Goal: Book appointment/travel/reservation

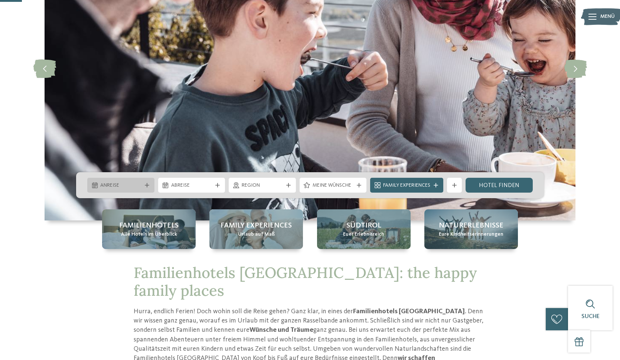
click at [130, 187] on span "Anreise" at bounding box center [120, 185] width 41 height 7
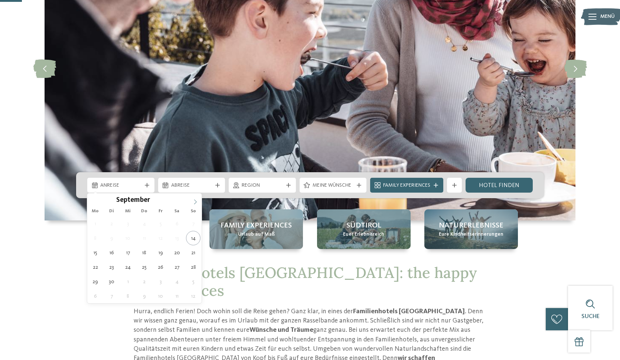
click at [196, 204] on icon at bounding box center [195, 201] width 5 height 5
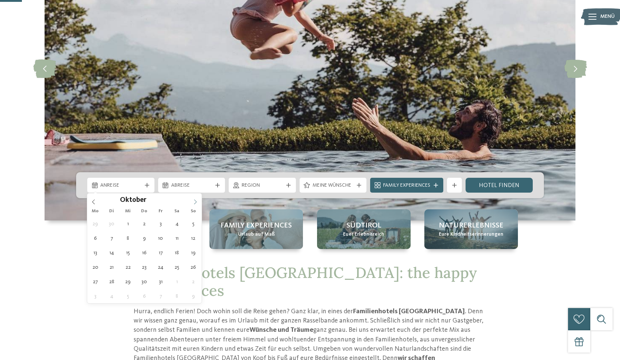
click at [196, 204] on icon at bounding box center [195, 201] width 5 height 5
type input "****"
click at [196, 204] on icon at bounding box center [195, 201] width 5 height 5
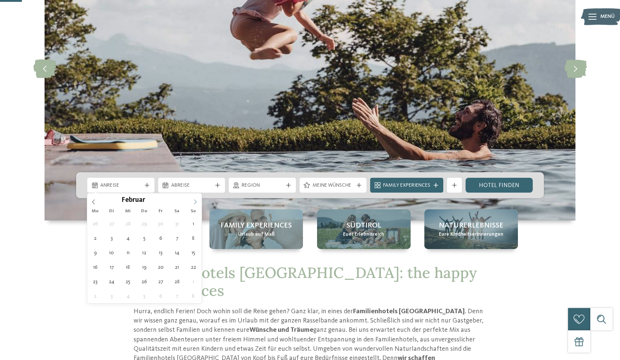
click at [196, 204] on icon at bounding box center [195, 201] width 5 height 5
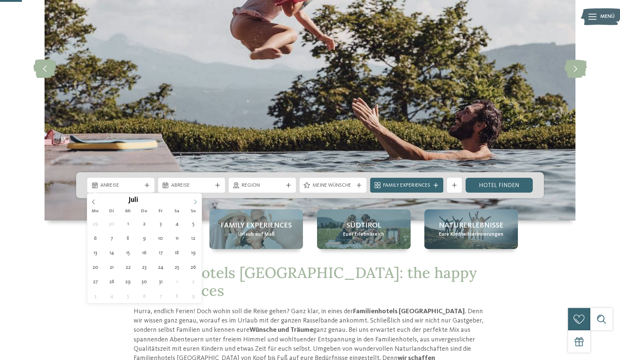
click at [196, 204] on icon at bounding box center [195, 201] width 5 height 5
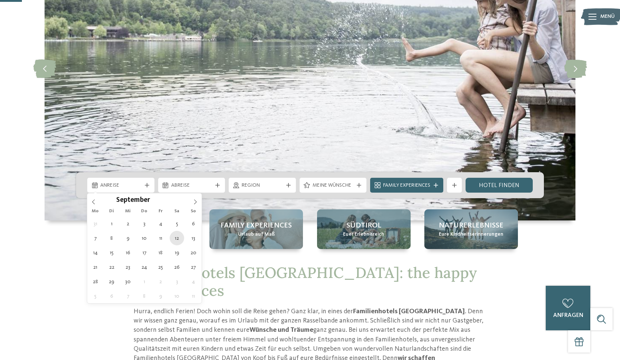
type div "12.09.2026"
type input "****"
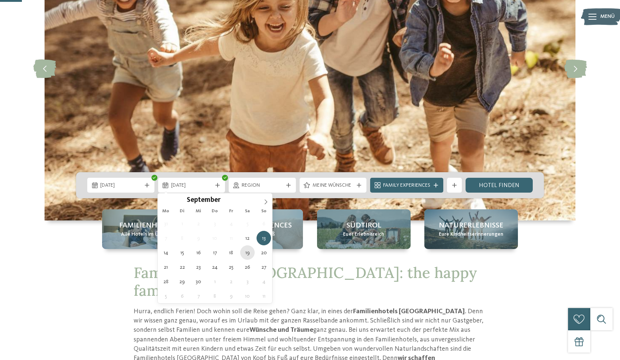
type div "19.09.2026"
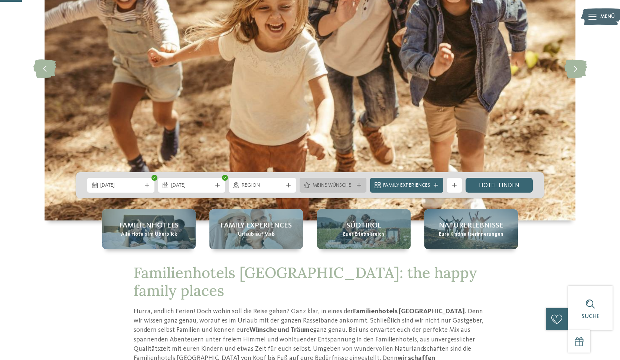
click at [353, 190] on div "Meine Wünsche" at bounding box center [332, 185] width 67 height 15
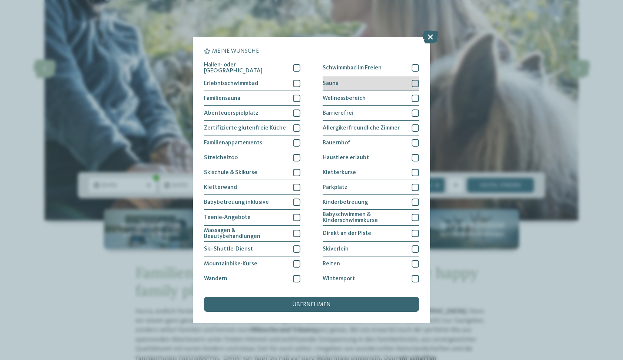
click at [331, 81] on span "Sauna" at bounding box center [331, 84] width 16 height 6
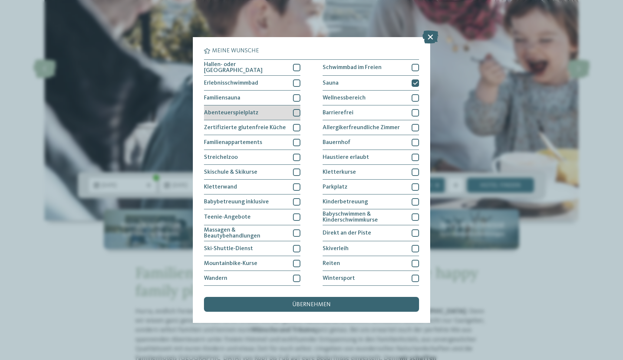
click at [256, 112] on div "Abenteuerspielplatz" at bounding box center [252, 112] width 96 height 15
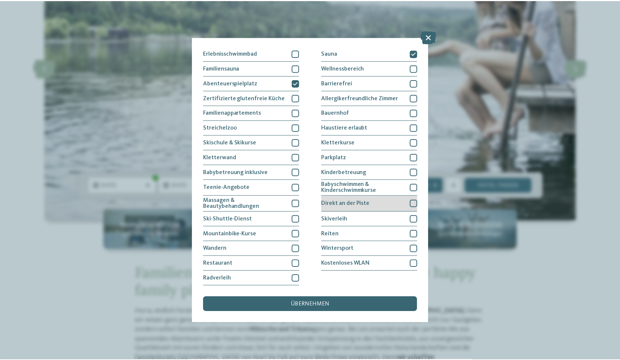
scroll to position [63, 0]
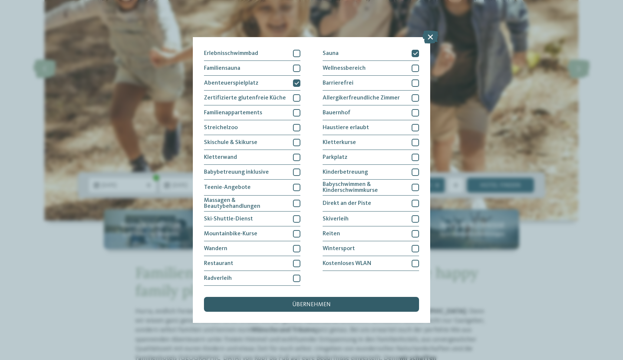
click at [312, 302] on span "übernehmen" at bounding box center [311, 305] width 39 height 6
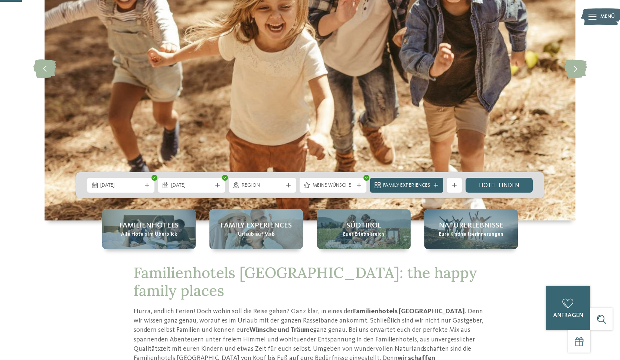
click at [426, 179] on div "Family Experiences" at bounding box center [406, 185] width 73 height 15
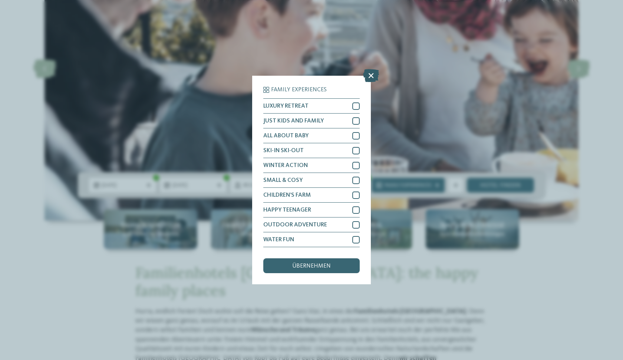
click at [373, 69] on icon at bounding box center [371, 75] width 16 height 13
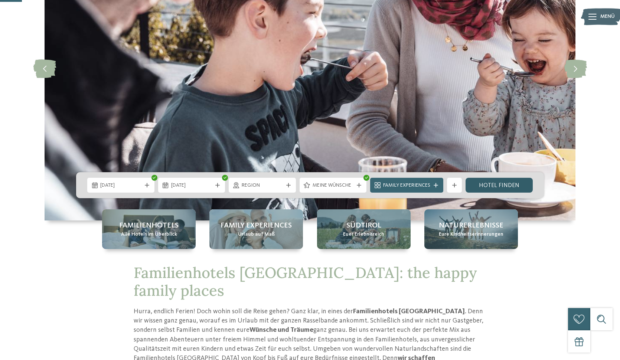
click at [489, 187] on link "Hotel finden" at bounding box center [498, 185] width 67 height 15
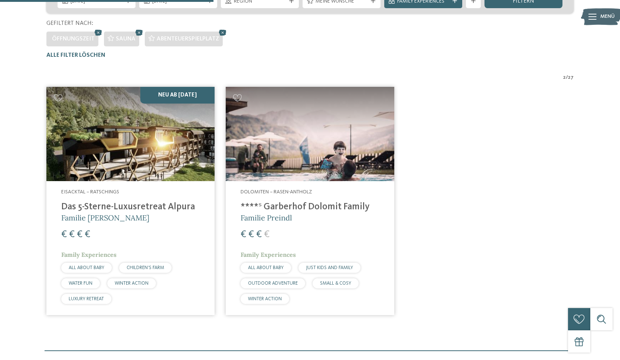
scroll to position [204, 0]
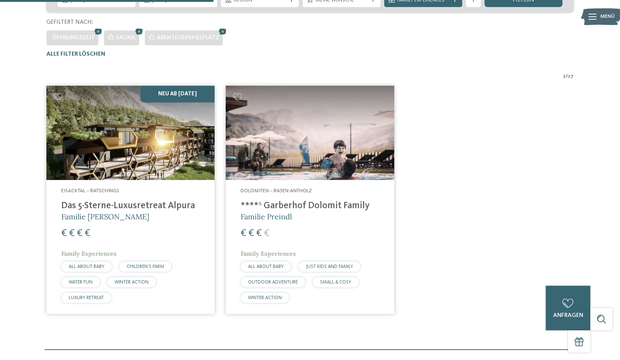
click at [121, 137] on img at bounding box center [130, 133] width 168 height 95
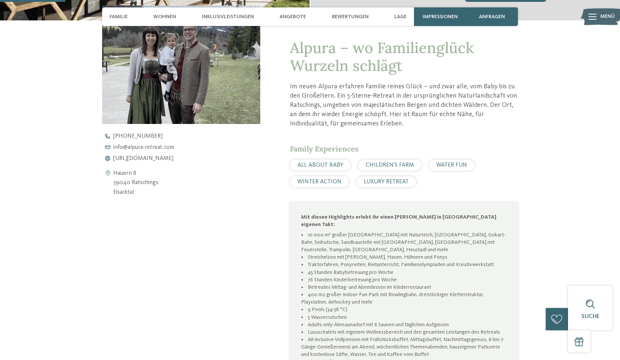
scroll to position [282, 0]
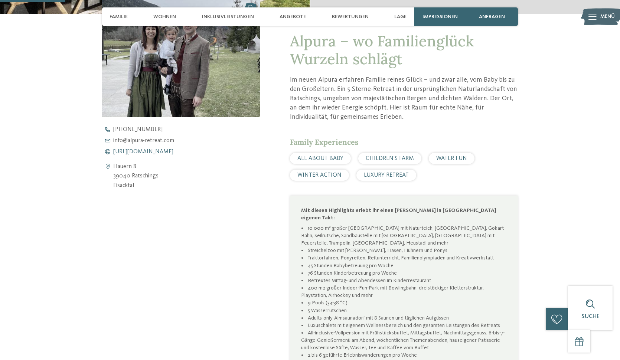
click at [143, 150] on span "https://www.alpura-retreat.com/" at bounding box center [143, 152] width 60 height 6
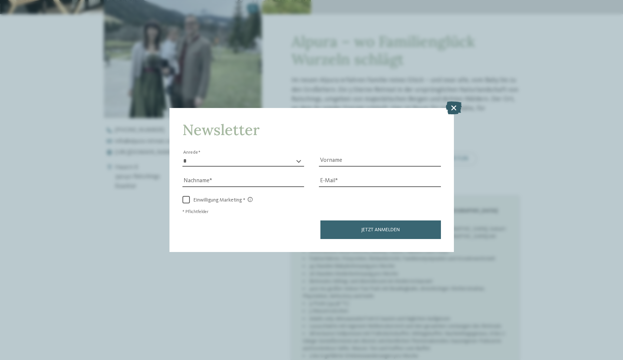
click at [456, 101] on icon at bounding box center [454, 107] width 16 height 13
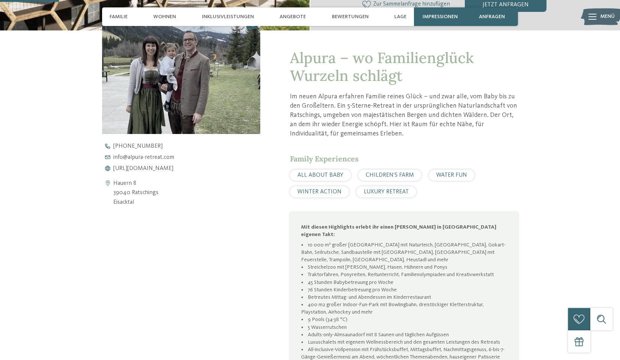
scroll to position [252, 0]
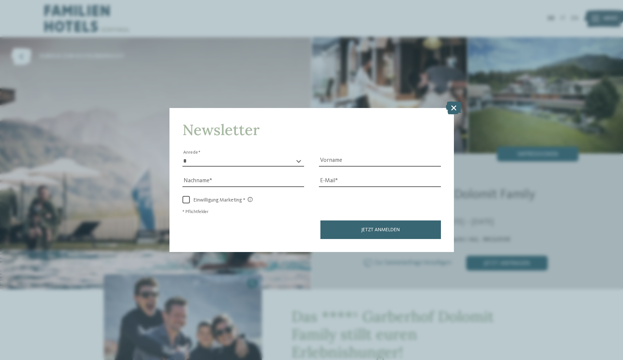
click at [455, 80] on div "Newsletter * **** **** ******* ****** Anrede Vorname Nachname Link" at bounding box center [311, 180] width 623 height 360
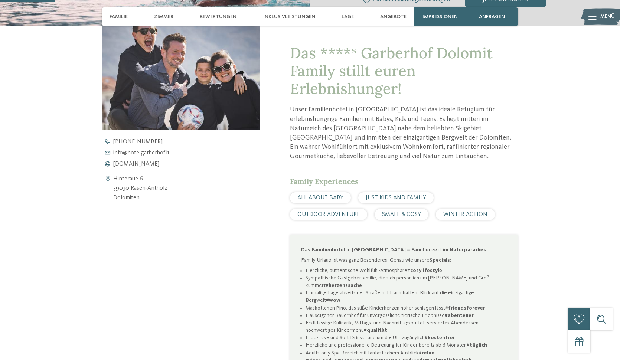
scroll to position [262, 0]
click at [152, 162] on span "www.hotelgarberhof.it" at bounding box center [136, 164] width 46 height 6
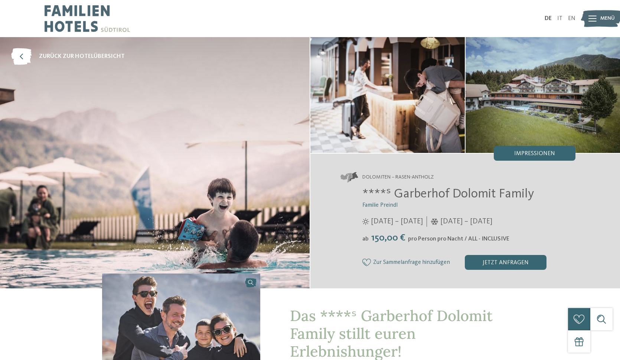
scroll to position [0, 0]
click at [65, 17] on img at bounding box center [87, 18] width 85 height 37
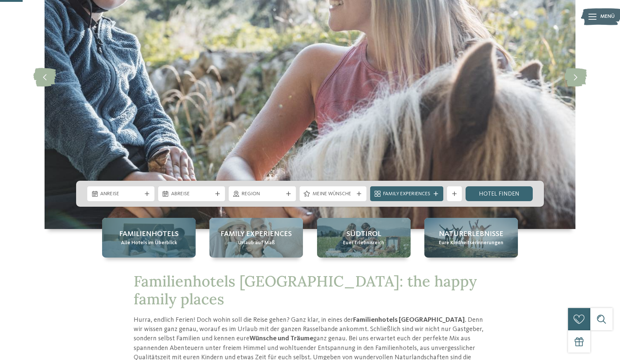
scroll to position [117, 0]
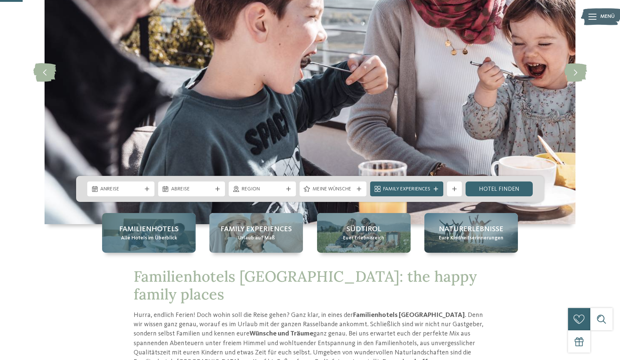
click at [168, 232] on span "Familienhotels" at bounding box center [148, 229] width 59 height 10
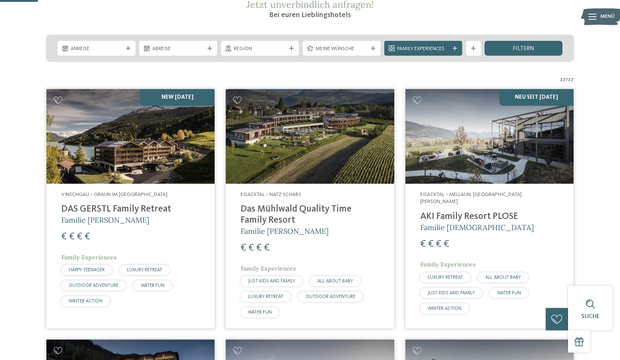
scroll to position [148, 0]
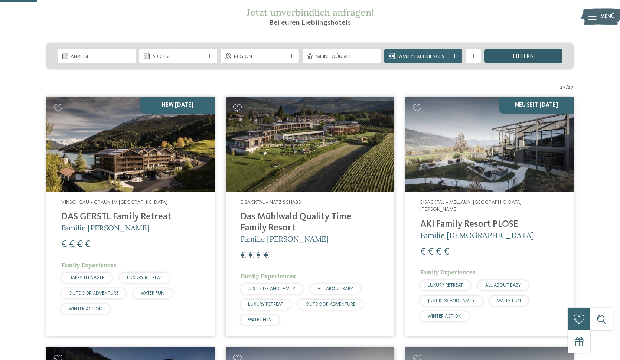
click at [533, 57] on span "filtern" at bounding box center [524, 56] width 22 height 6
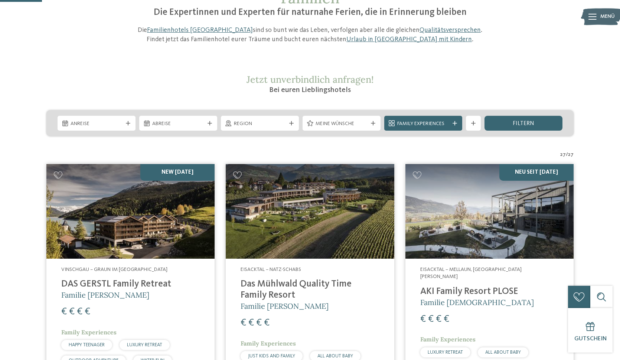
scroll to position [63, 0]
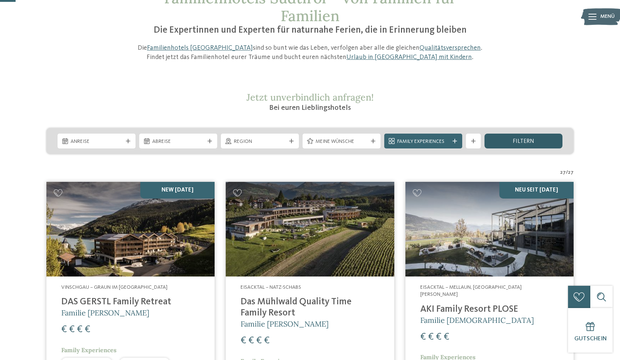
click at [490, 142] on div "filtern" at bounding box center [523, 141] width 78 height 15
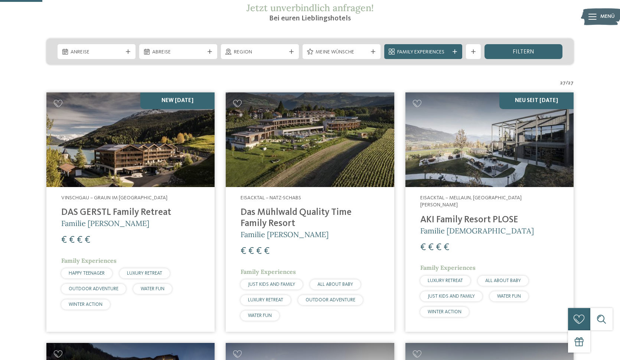
scroll to position [151, 0]
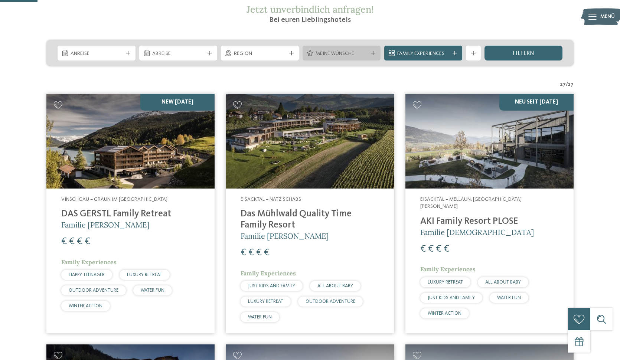
click at [351, 53] on span "Meine Wünsche" at bounding box center [341, 53] width 52 height 7
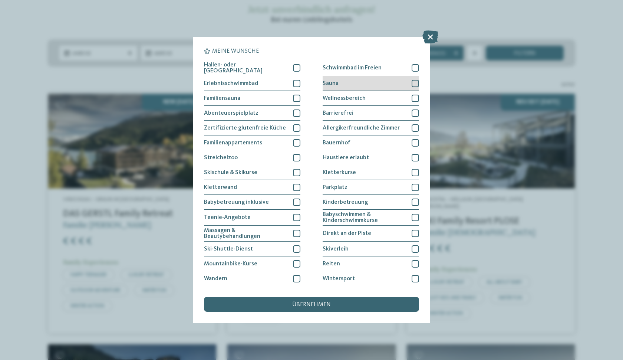
click at [376, 86] on div "Sauna" at bounding box center [371, 83] width 96 height 15
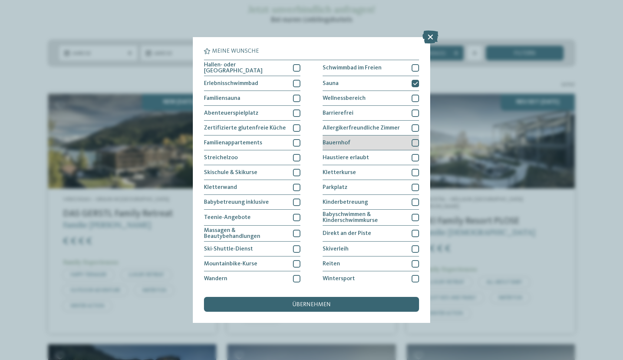
click at [384, 139] on div "Bauernhof" at bounding box center [371, 142] width 96 height 15
click at [343, 297] on div "übernehmen" at bounding box center [311, 304] width 215 height 15
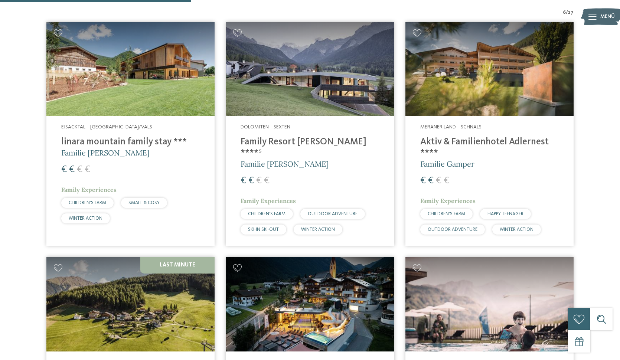
scroll to position [255, 0]
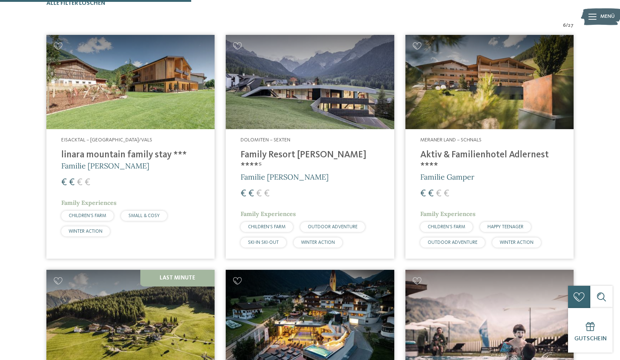
click at [127, 164] on h5 "Familie Gatterer" at bounding box center [130, 166] width 138 height 10
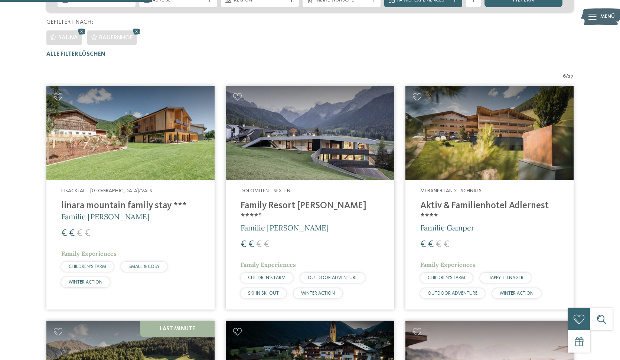
scroll to position [205, 0]
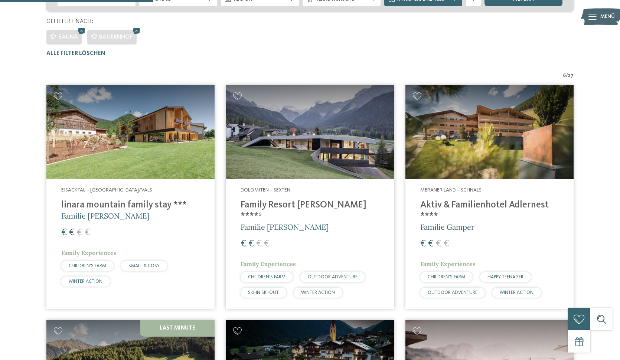
click at [281, 203] on h4 "Family Resort Rainer ****ˢ" at bounding box center [309, 211] width 138 height 22
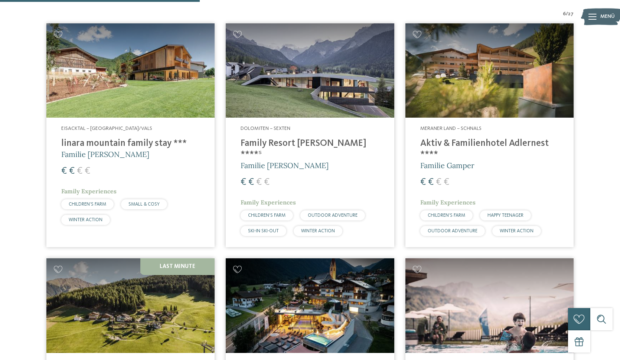
scroll to position [267, 0]
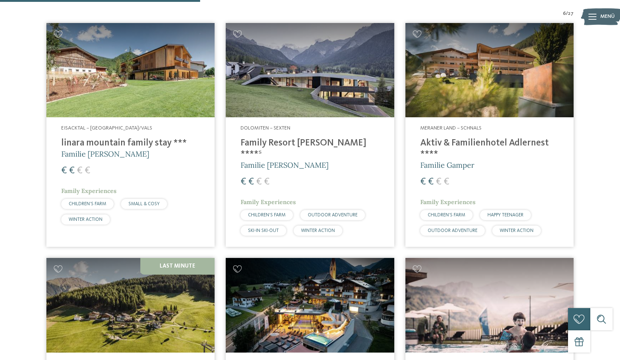
click at [439, 130] on span "Meraner Land – Schnals" at bounding box center [450, 127] width 61 height 5
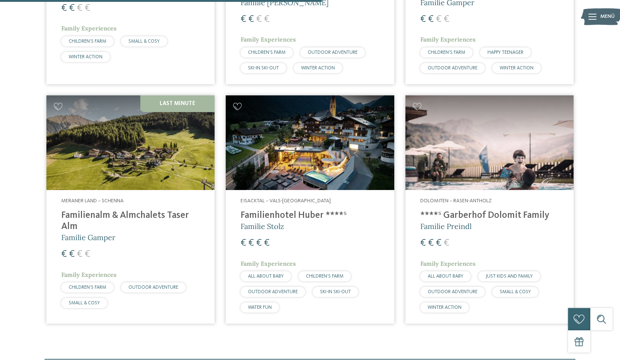
scroll to position [430, 0]
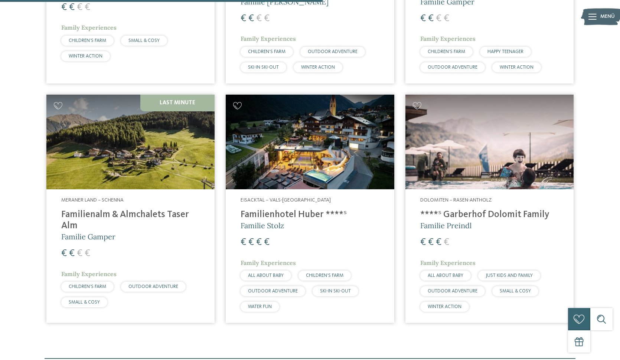
click at [129, 209] on h4 "Familienalm & Almchalets Taser Alm" at bounding box center [130, 220] width 138 height 22
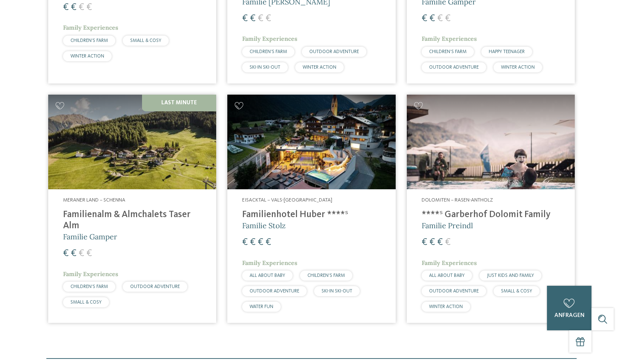
scroll to position [0, 0]
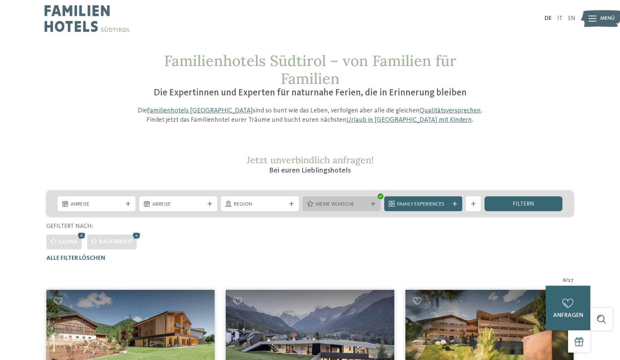
click at [360, 207] on span "Meine Wünsche" at bounding box center [341, 204] width 52 height 7
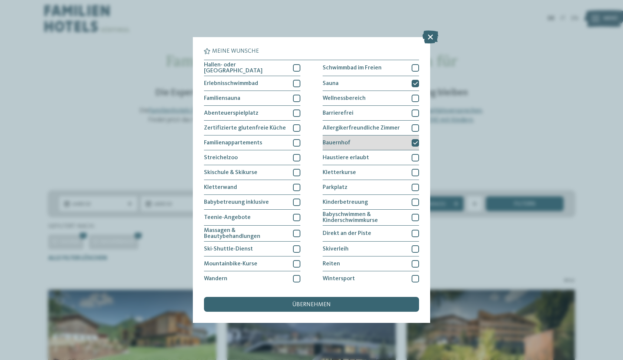
click at [414, 143] on icon at bounding box center [415, 143] width 5 height 4
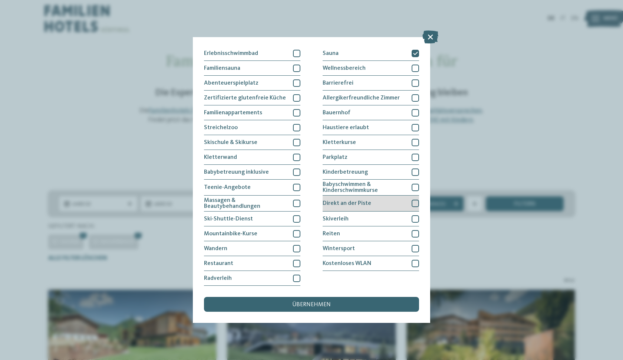
scroll to position [103, 0]
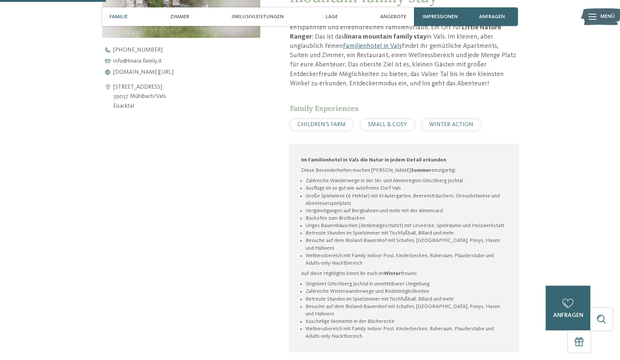
scroll to position [335, 0]
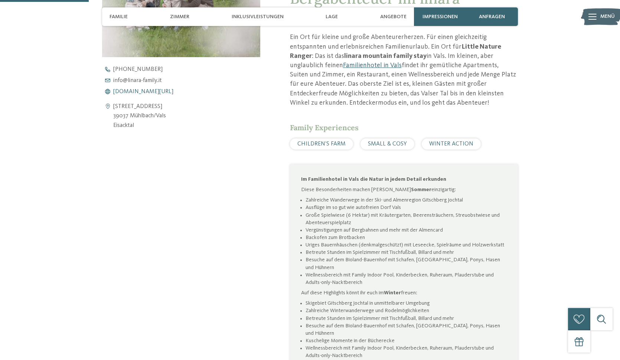
click at [139, 91] on span "[DOMAIN_NAME][URL]" at bounding box center [143, 92] width 60 height 6
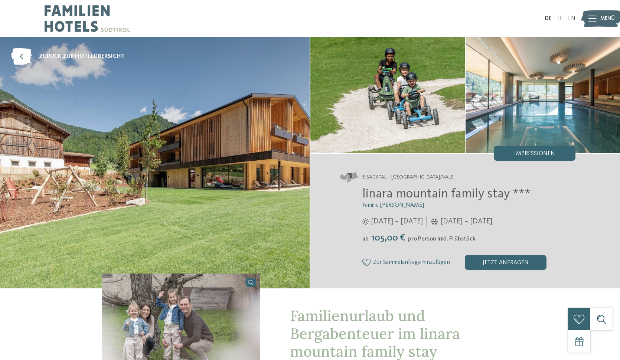
scroll to position [0, 0]
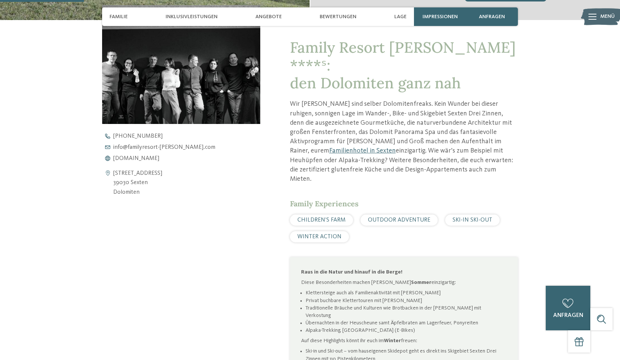
scroll to position [240, 0]
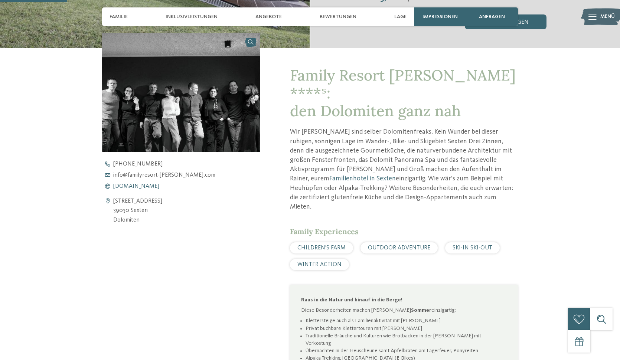
click at [137, 184] on span "[DOMAIN_NAME]" at bounding box center [136, 186] width 46 height 6
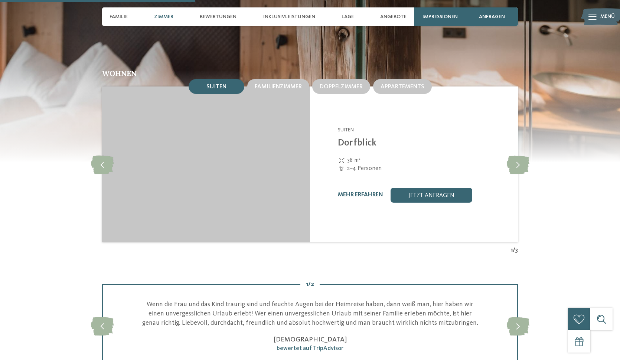
scroll to position [775, 0]
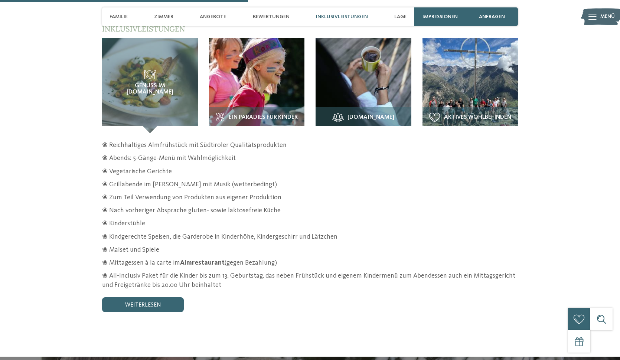
scroll to position [1130, 0]
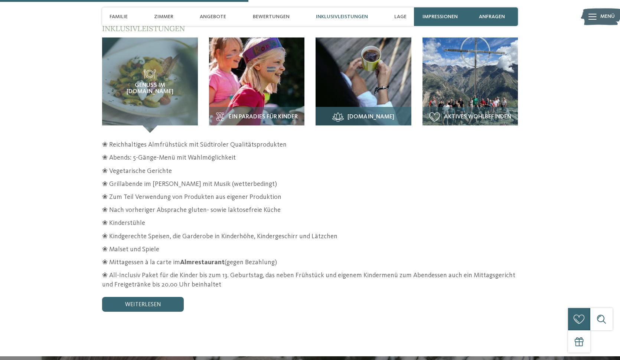
click at [368, 114] on span "Alm.Spa" at bounding box center [370, 117] width 47 height 7
